Goal: Transaction & Acquisition: Purchase product/service

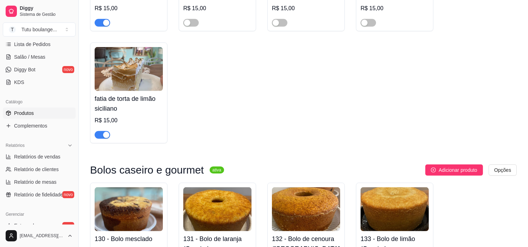
scroll to position [938, 0]
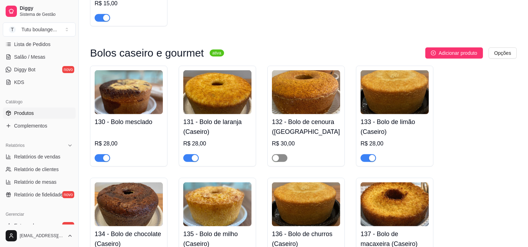
click at [282, 161] on span "button" at bounding box center [279, 158] width 15 height 8
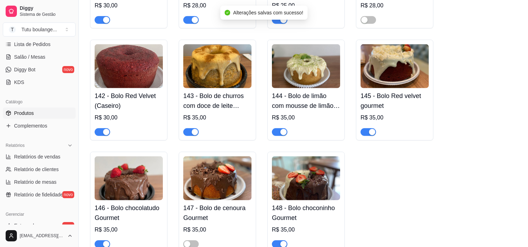
scroll to position [1328, 0]
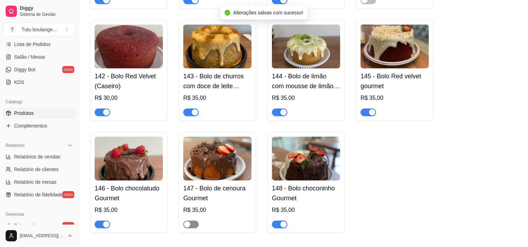
click at [194, 228] on span "button" at bounding box center [190, 225] width 15 height 8
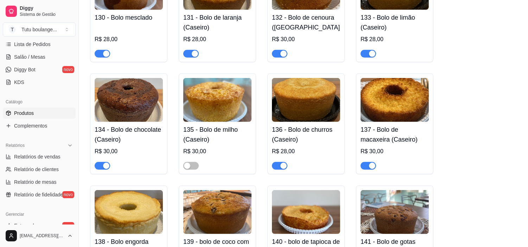
scroll to position [1016, 0]
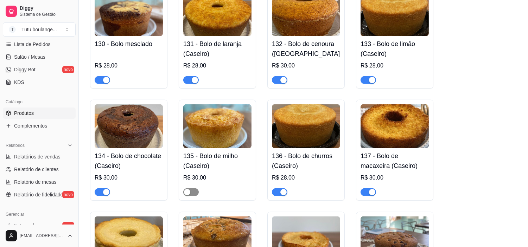
click at [193, 196] on span "button" at bounding box center [190, 192] width 15 height 8
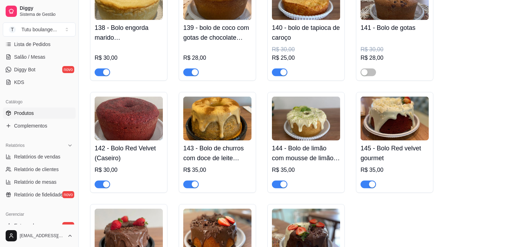
scroll to position [1211, 0]
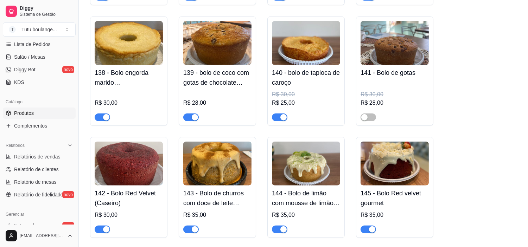
click at [189, 121] on span "button" at bounding box center [190, 118] width 15 height 8
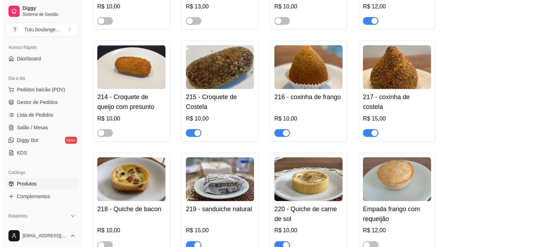
scroll to position [0, 0]
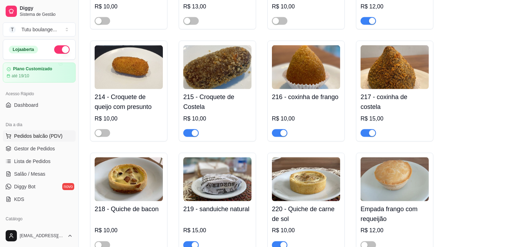
click at [59, 137] on span "Pedidos balcão (PDV)" at bounding box center [38, 136] width 49 height 7
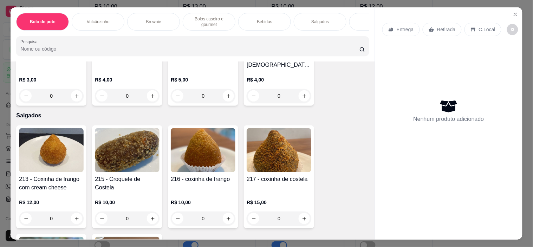
scroll to position [1407, 0]
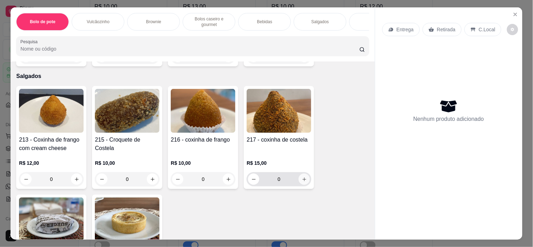
click at [305, 177] on button "increase-product-quantity" at bounding box center [304, 179] width 11 height 11
type input "1"
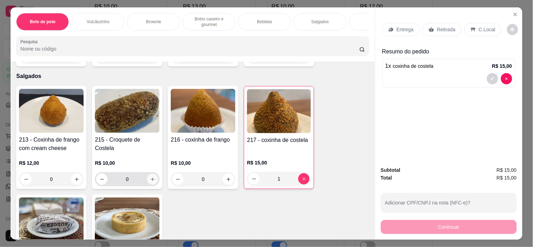
click at [150, 177] on icon "increase-product-quantity" at bounding box center [152, 179] width 5 height 5
type input "1"
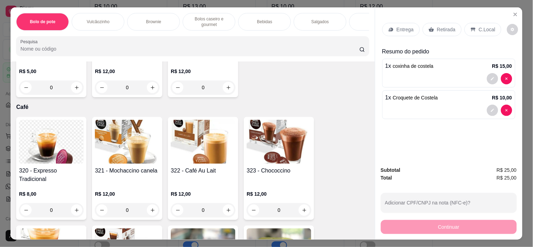
scroll to position [2071, 0]
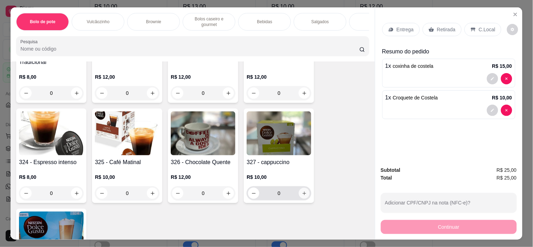
click at [302, 191] on icon "increase-product-quantity" at bounding box center [304, 193] width 5 height 5
type input "1"
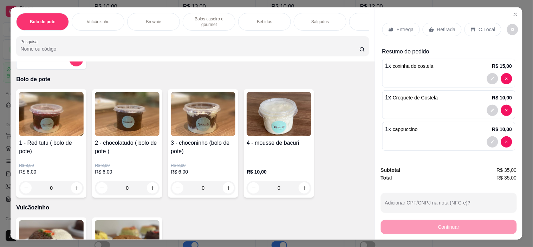
scroll to position [0, 0]
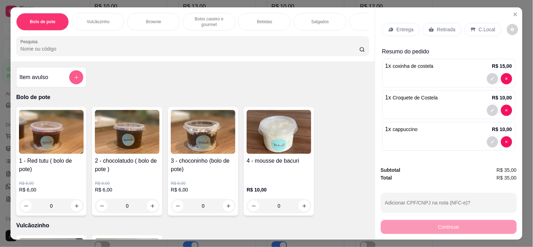
click at [76, 84] on button "add-separate-item" at bounding box center [76, 77] width 14 height 14
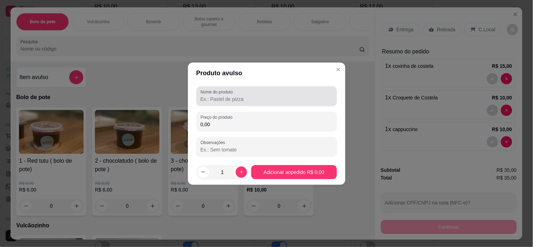
click at [270, 100] on input "Nome do produto" at bounding box center [267, 99] width 132 height 7
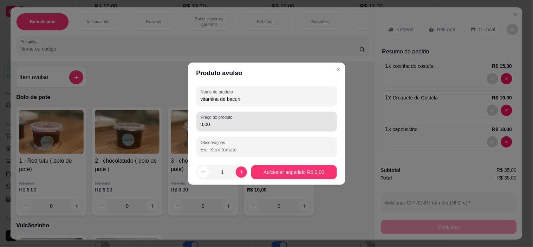
type input "vitamina de bacuri"
click at [287, 118] on div "0,00" at bounding box center [267, 122] width 132 height 14
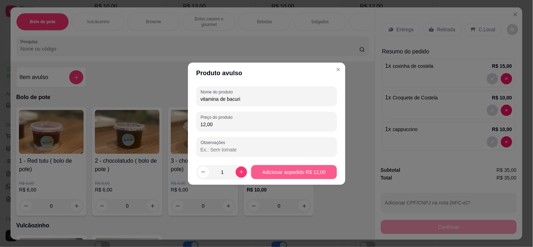
type input "12,00"
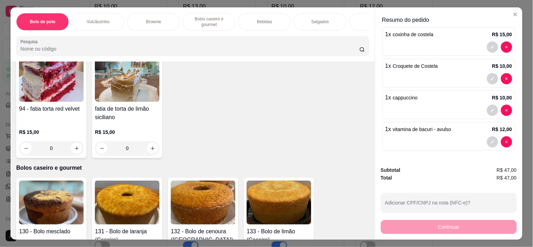
scroll to position [391, 0]
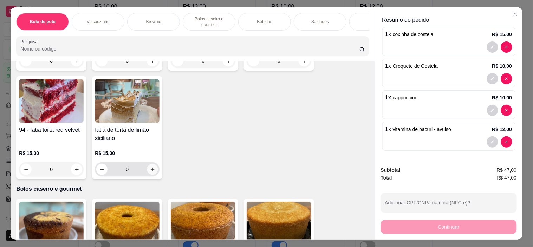
click at [148, 175] on button "increase-product-quantity" at bounding box center [152, 169] width 11 height 11
type input "1"
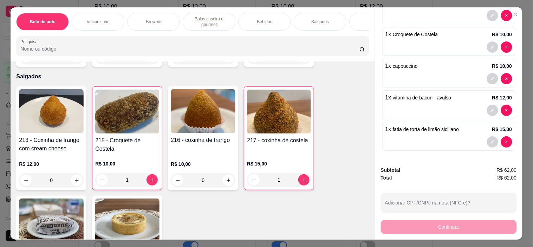
scroll to position [1407, 0]
click at [226, 178] on icon "increase-product-quantity" at bounding box center [228, 180] width 5 height 5
type input "1"
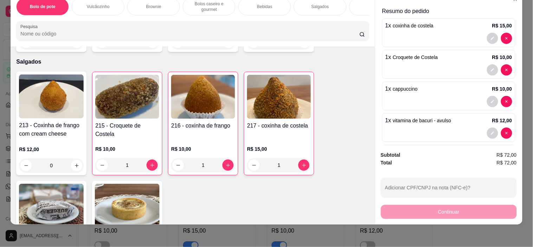
scroll to position [0, 0]
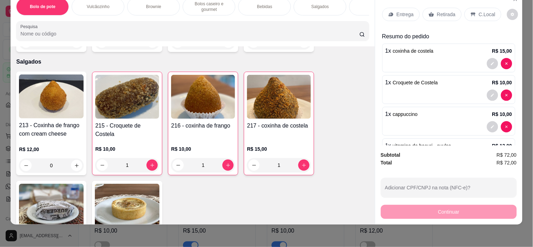
click at [475, 8] on div "C.Local" at bounding box center [483, 14] width 37 height 13
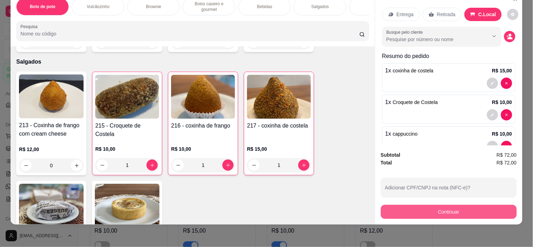
click at [474, 209] on button "Continuar" at bounding box center [449, 212] width 136 height 14
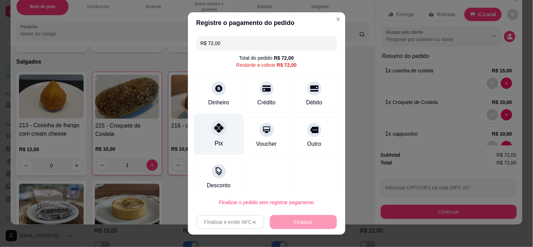
click at [227, 133] on div "Pix" at bounding box center [219, 134] width 50 height 41
type input "R$ 0,00"
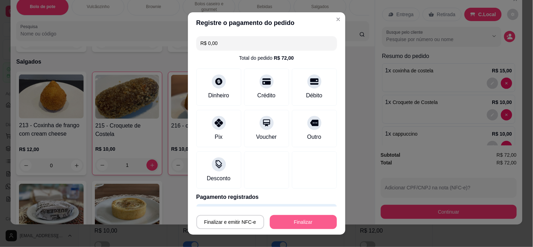
click at [292, 217] on button "Finalizar" at bounding box center [303, 222] width 67 height 14
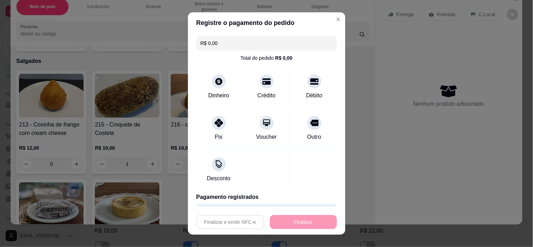
type input "0"
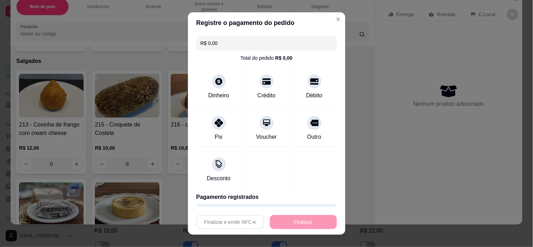
type input "-R$ 72,00"
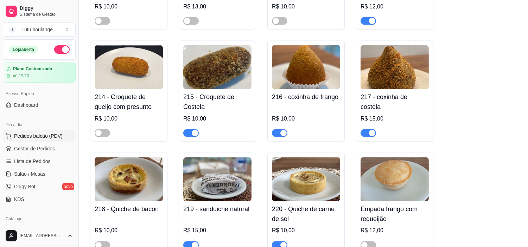
click at [46, 138] on span "Pedidos balcão (PDV)" at bounding box center [38, 136] width 49 height 7
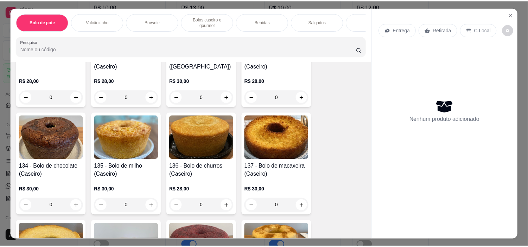
scroll to position [625, 0]
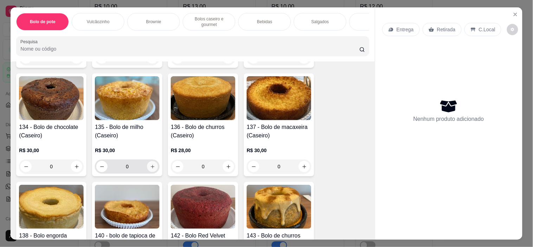
click at [152, 167] on icon "increase-product-quantity" at bounding box center [152, 166] width 5 height 5
type input "1"
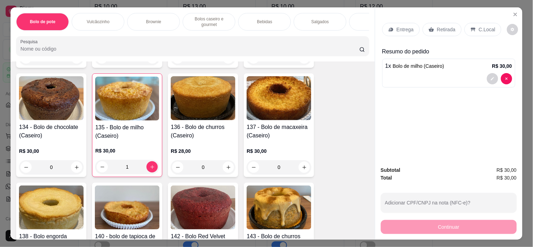
drag, startPoint x: 429, startPoint y: 26, endPoint x: 446, endPoint y: 8, distance: 23.9
click at [430, 27] on icon at bounding box center [431, 29] width 5 height 5
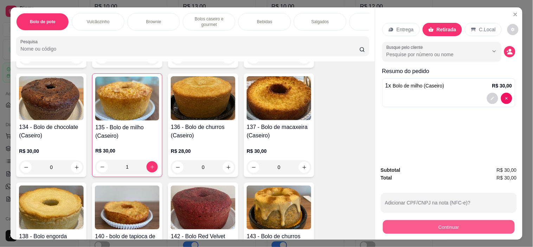
click at [452, 223] on button "Continuar" at bounding box center [449, 227] width 132 height 14
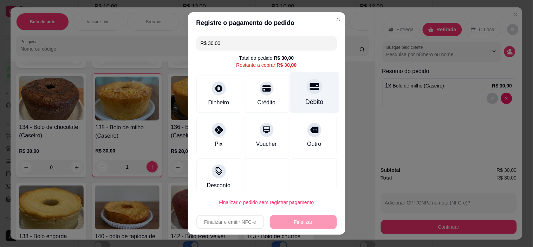
click at [310, 98] on div "Débito" at bounding box center [315, 101] width 18 height 9
type input "R$ 0,00"
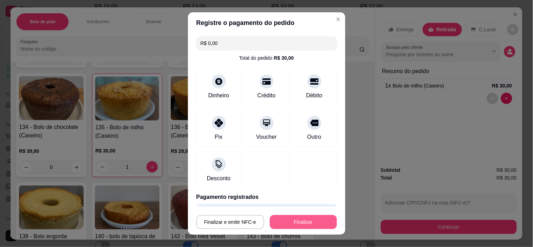
click at [298, 223] on button "Finalizar" at bounding box center [303, 222] width 67 height 14
type input "0"
type input "-R$ 30,00"
